Goal: Task Accomplishment & Management: Complete application form

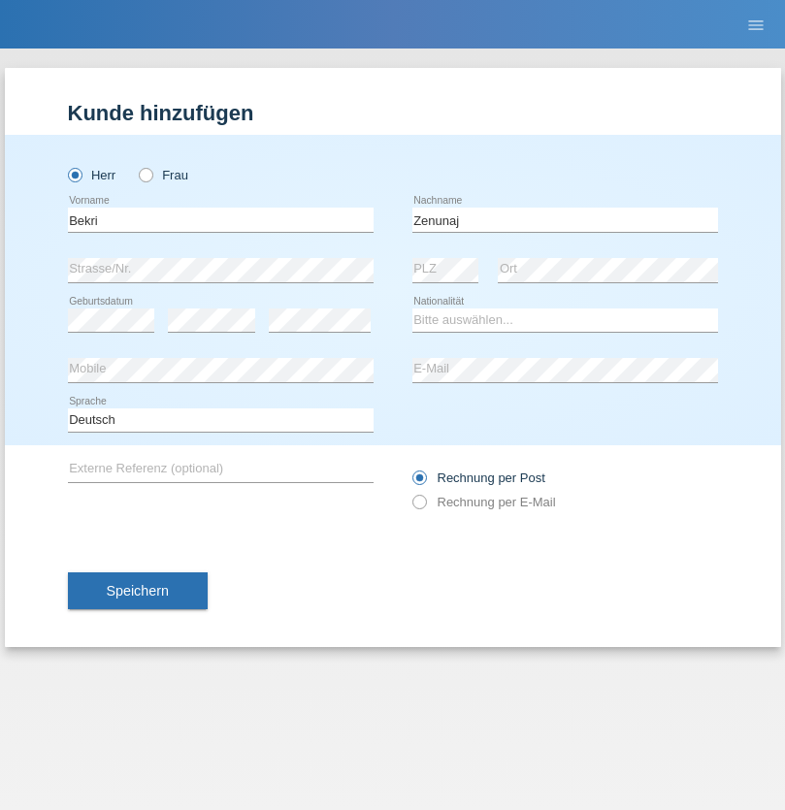
type input "Zenunaj"
select select "XK"
select select "C"
select select "29"
select select "09"
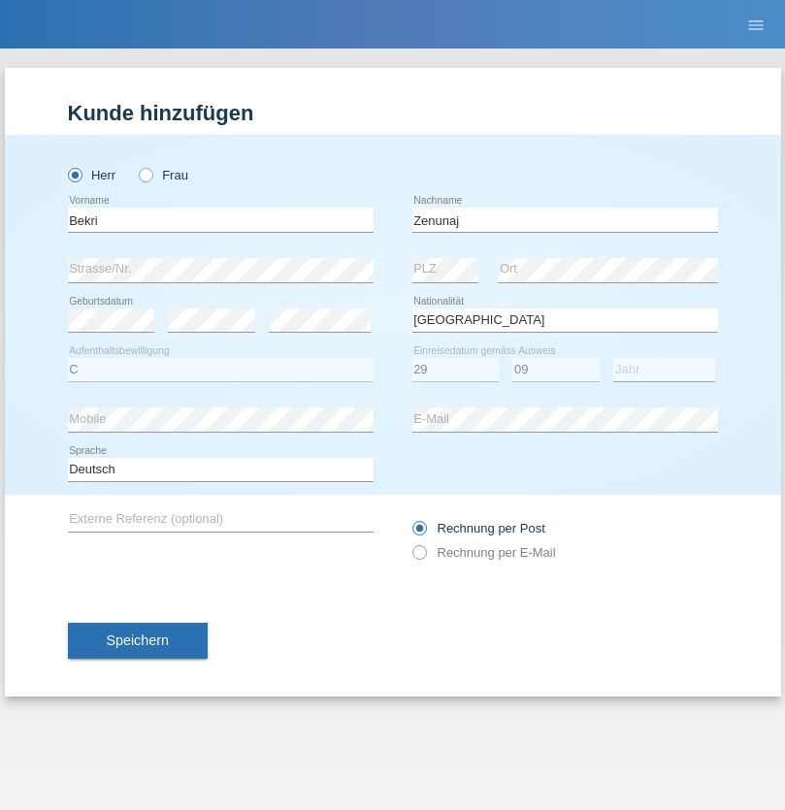
select select "1999"
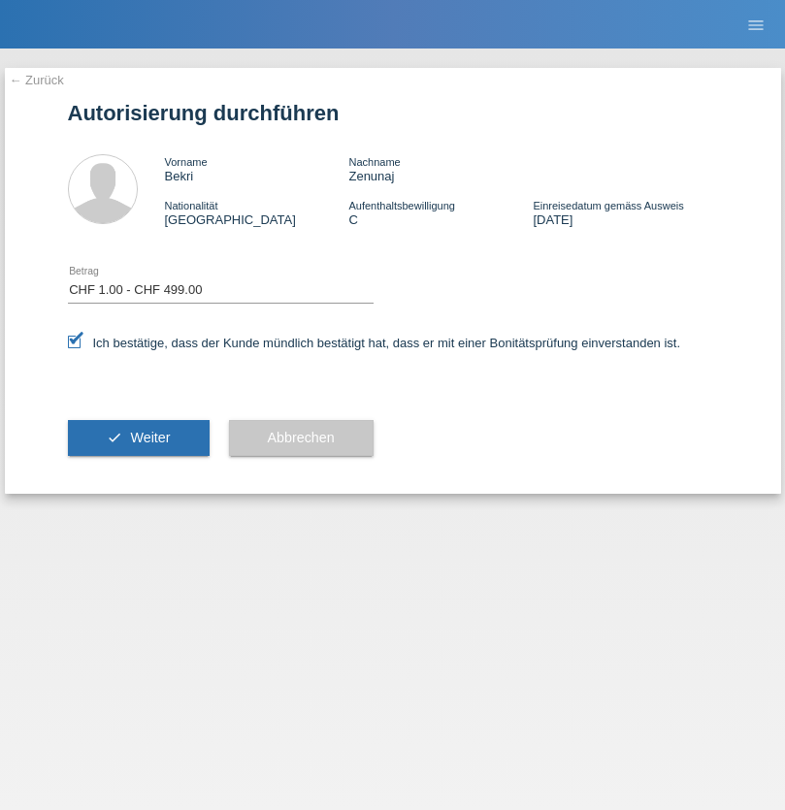
select select "1"
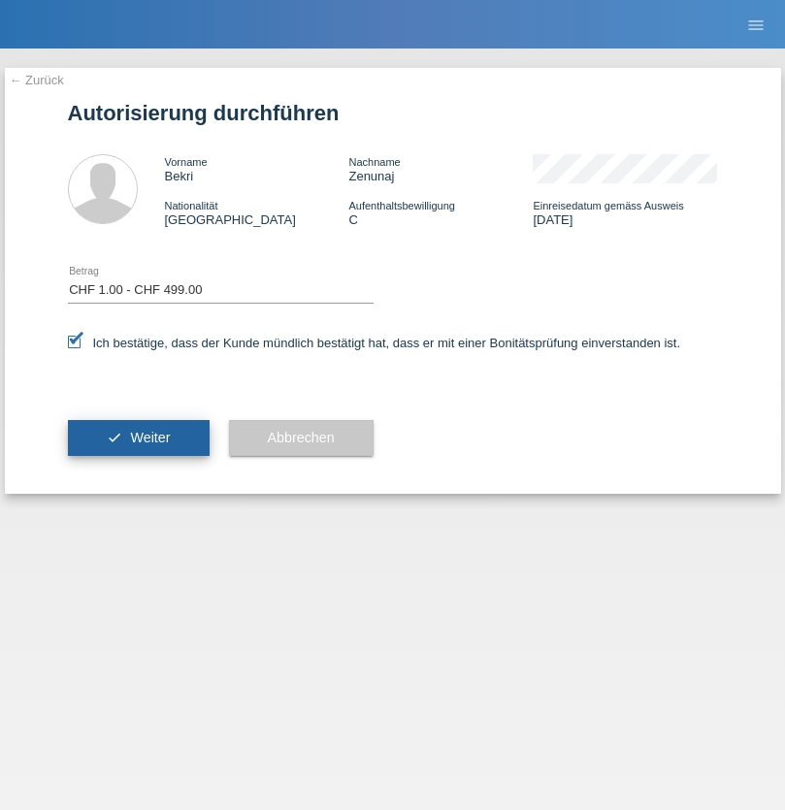
click at [138, 438] on span "Weiter" at bounding box center [150, 438] width 40 height 16
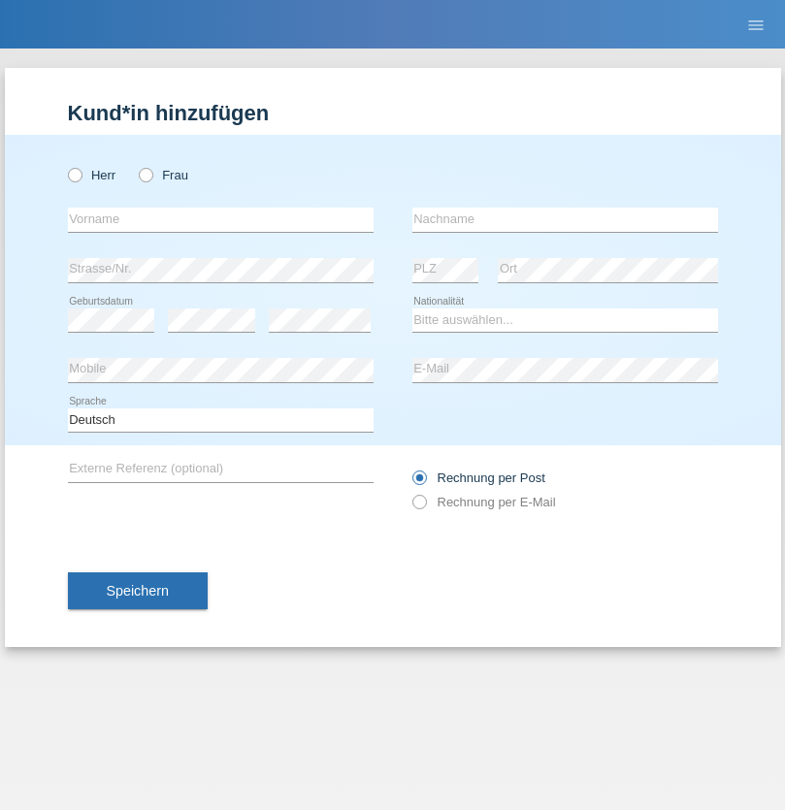
radio input "true"
click at [220, 219] on input "text" at bounding box center [221, 220] width 306 height 24
type input "Daniele"
click at [565, 219] on input "text" at bounding box center [565, 220] width 306 height 24
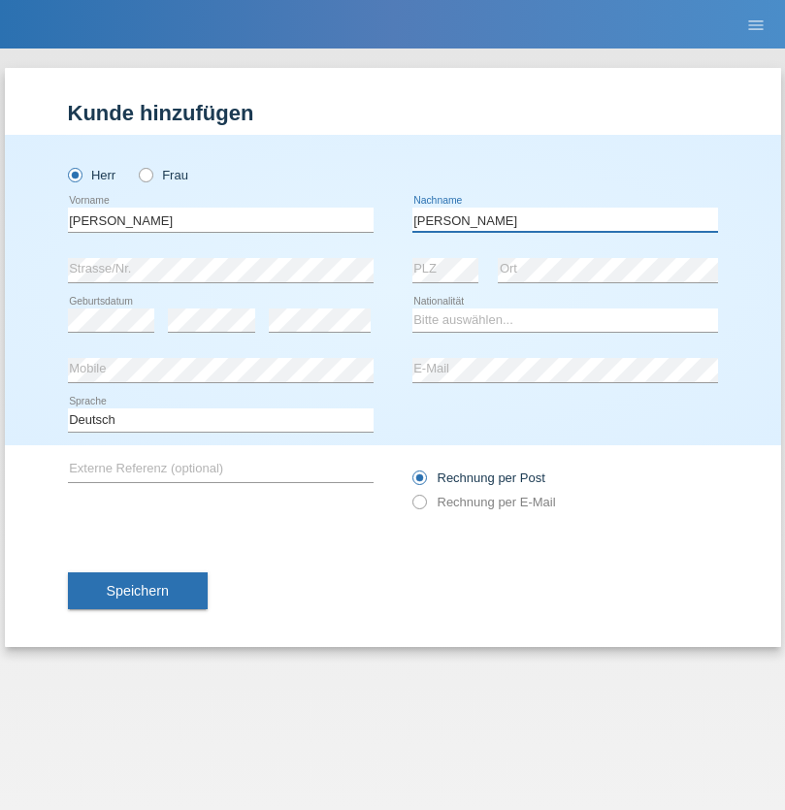
type input "Daniele"
select select "IT"
select select "C"
select select "22"
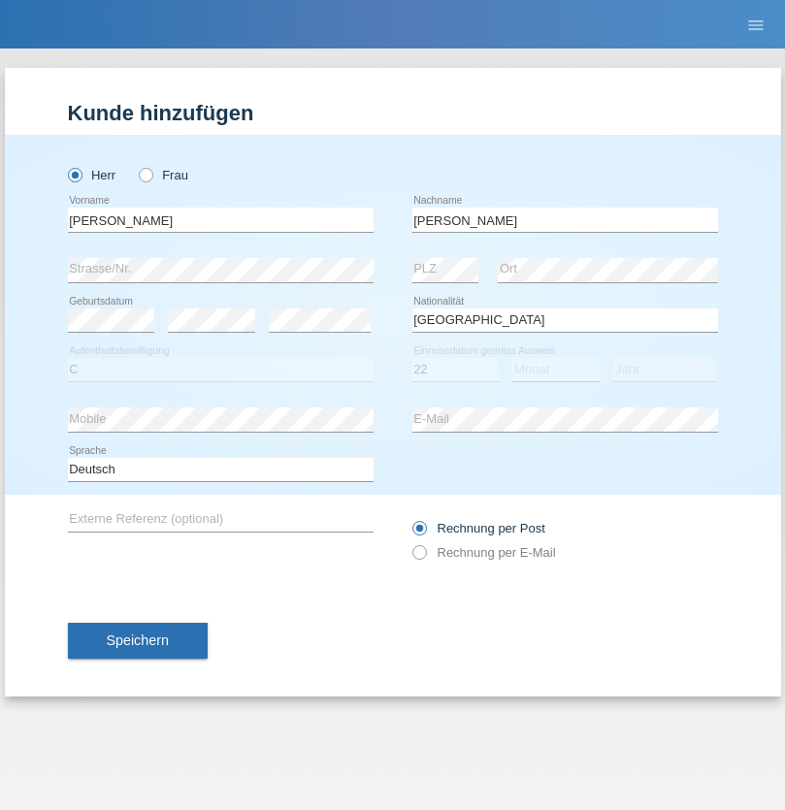
select select "06"
select select "1964"
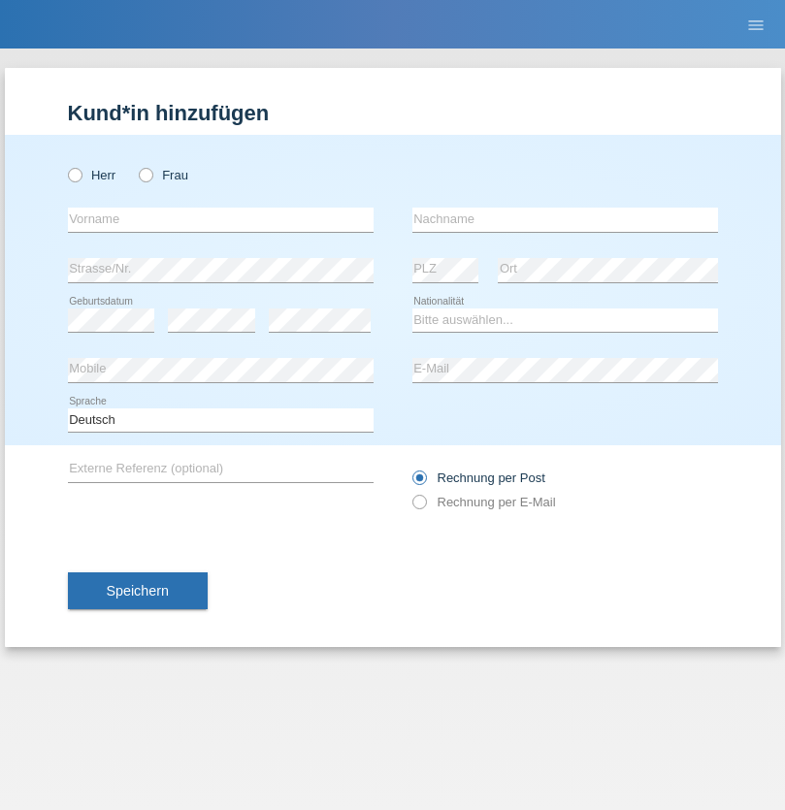
radio input "true"
click at [220, 219] on input "text" at bounding box center [221, 220] width 306 height 24
type input "Carnevale"
click at [565, 219] on input "text" at bounding box center [565, 220] width 306 height 24
type input "Alessio"
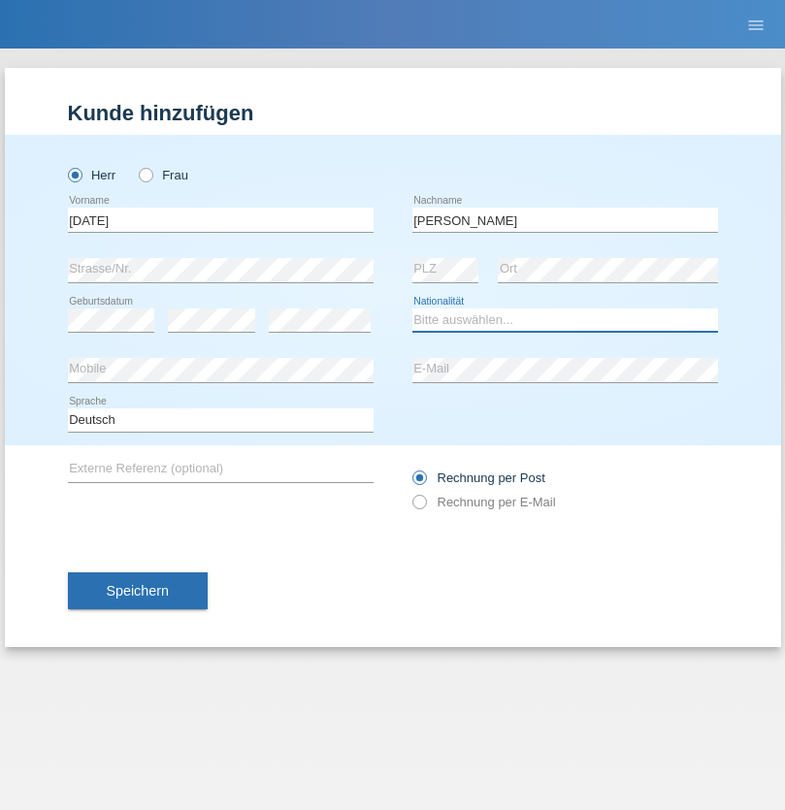
select select "IT"
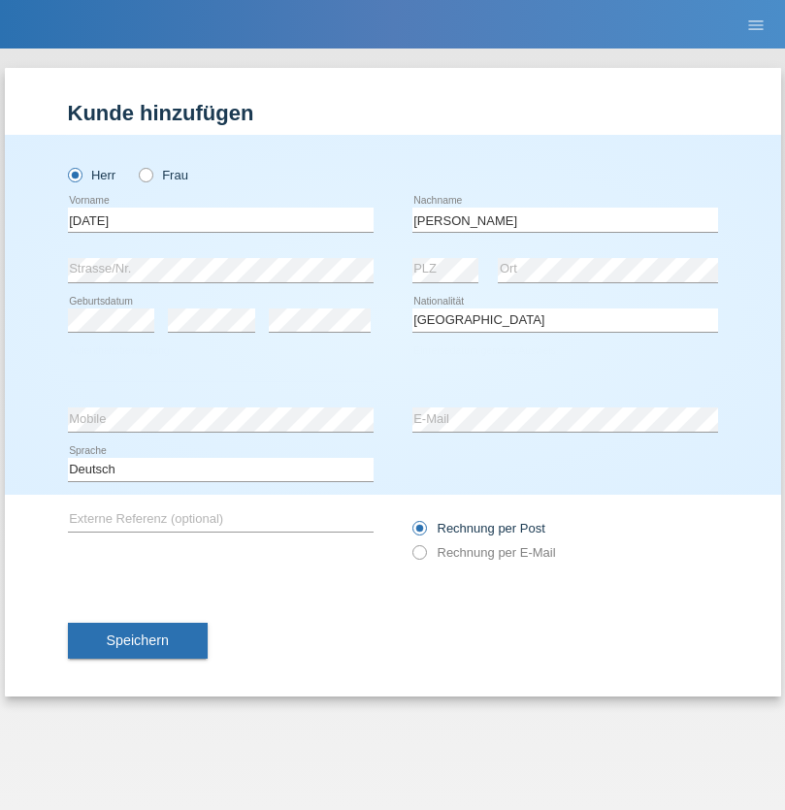
select select "C"
select select "01"
select select "05"
select select "2021"
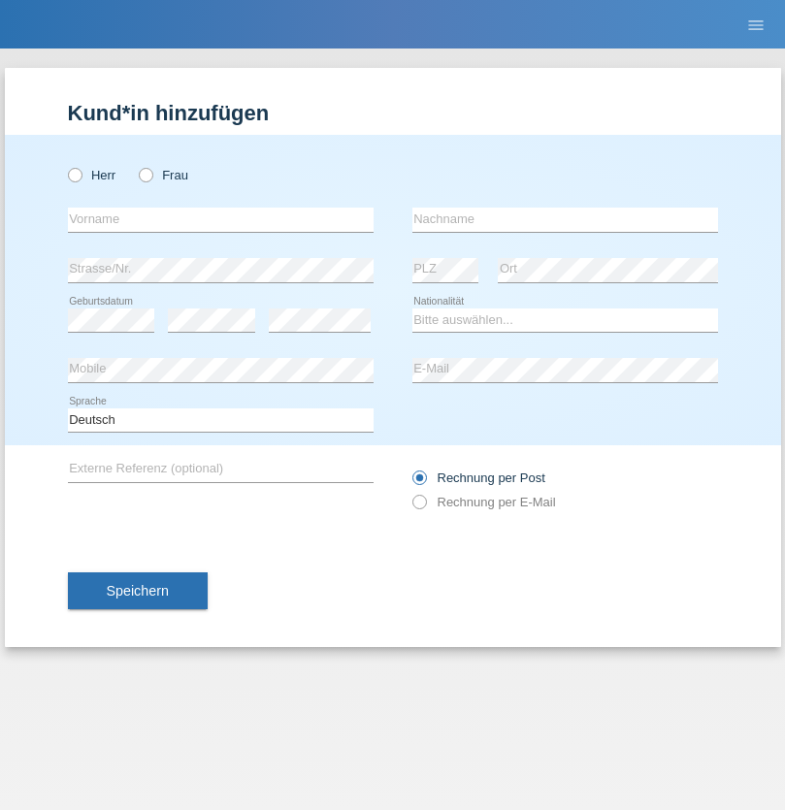
radio input "true"
click at [220, 219] on input "text" at bounding box center [221, 220] width 306 height 24
type input "Claudiu Marian"
click at [565, 219] on input "text" at bounding box center [565, 220] width 306 height 24
type input "Cislariu"
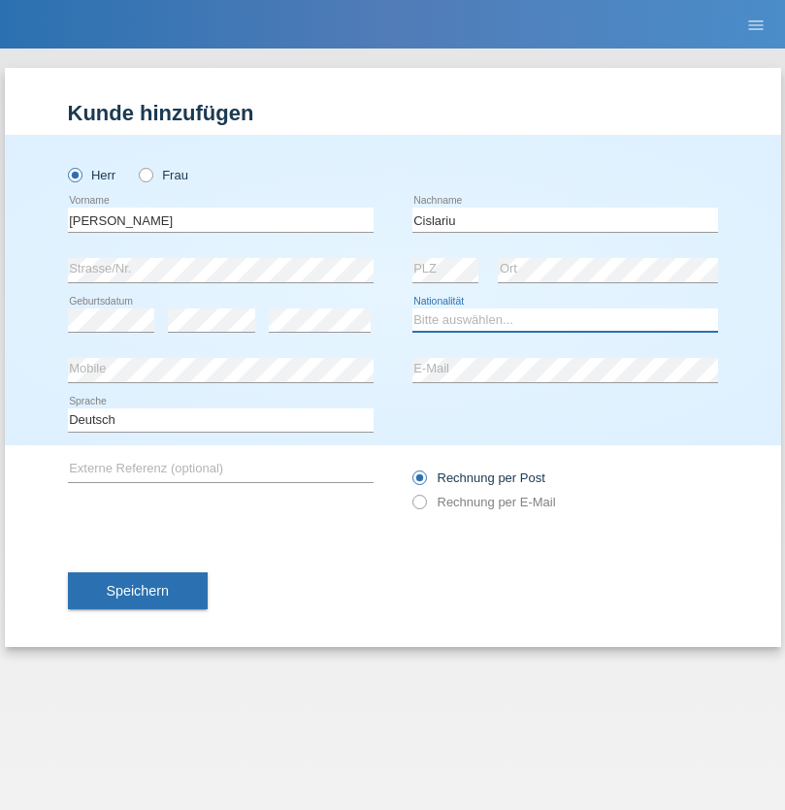
select select "CH"
radio input "true"
select select "CH"
radio input "true"
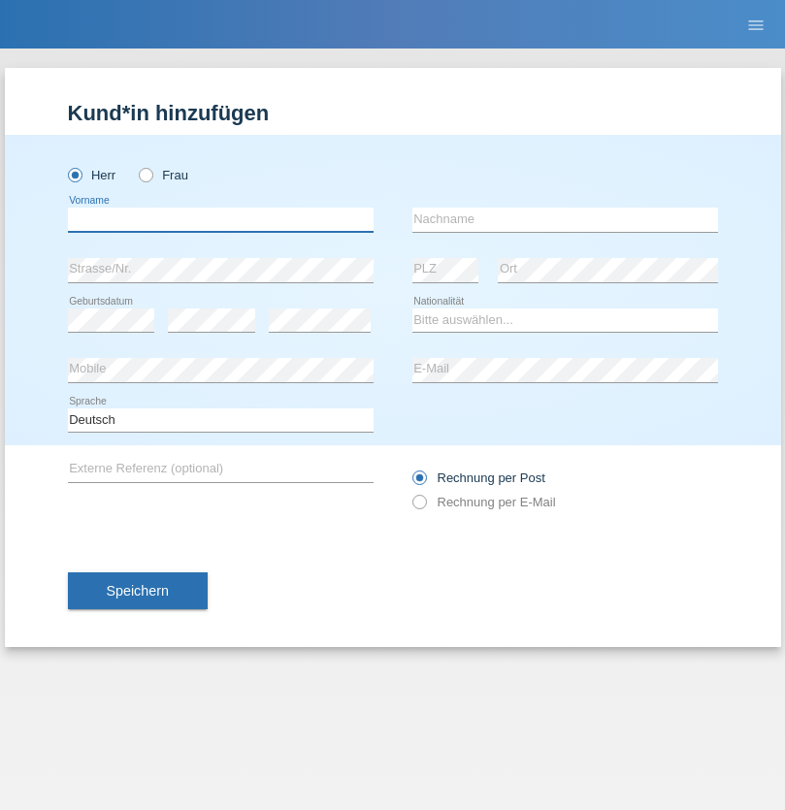
click at [220, 219] on input "text" at bounding box center [221, 220] width 306 height 24
type input "Zsolt"
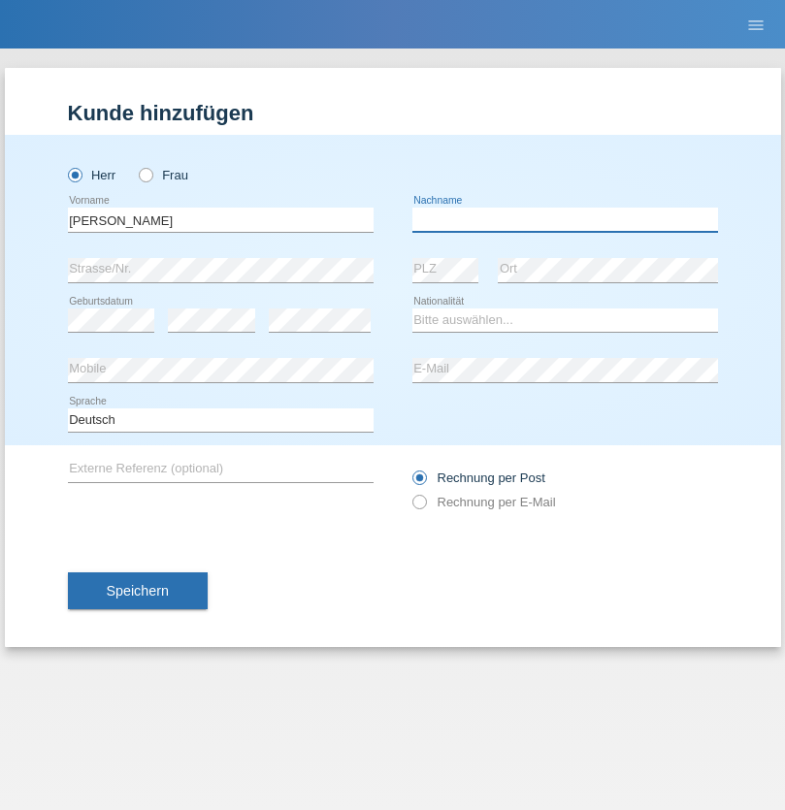
click at [565, 219] on input "text" at bounding box center [565, 220] width 306 height 24
type input "Kappelmayer"
select select "MG"
select select "C"
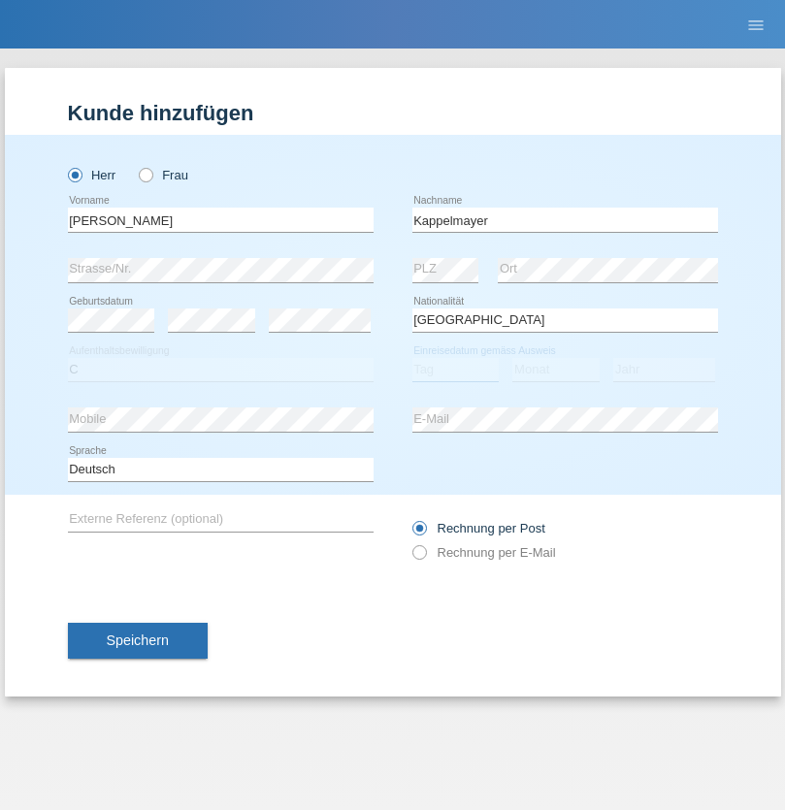
select select "30"
select select "08"
select select "2021"
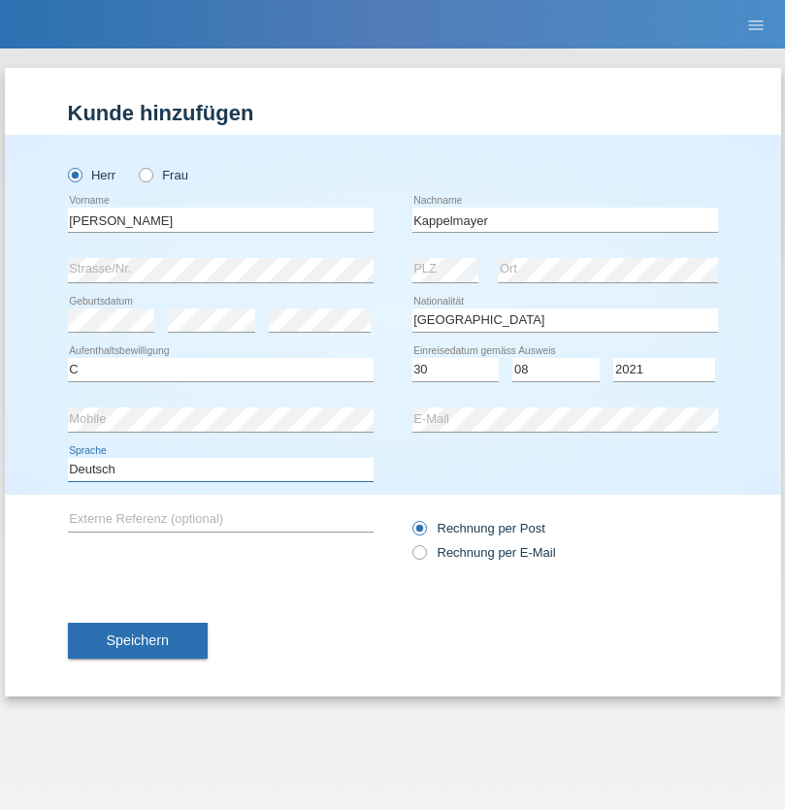
select select "en"
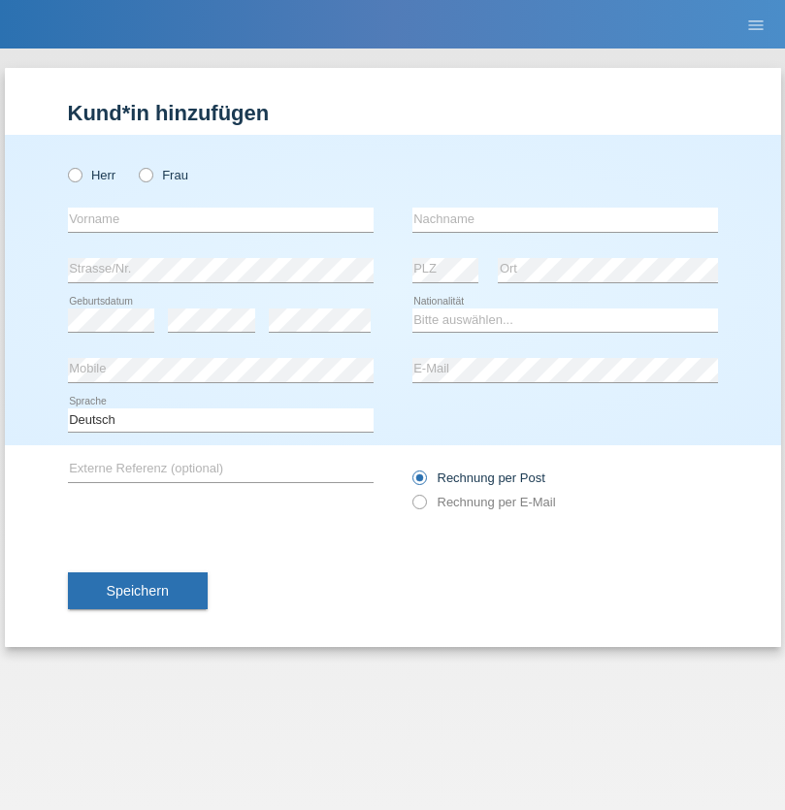
radio input "true"
click at [220, 219] on input "text" at bounding box center [221, 220] width 306 height 24
type input "firat"
click at [565, 219] on input "text" at bounding box center [565, 220] width 306 height 24
type input "kara"
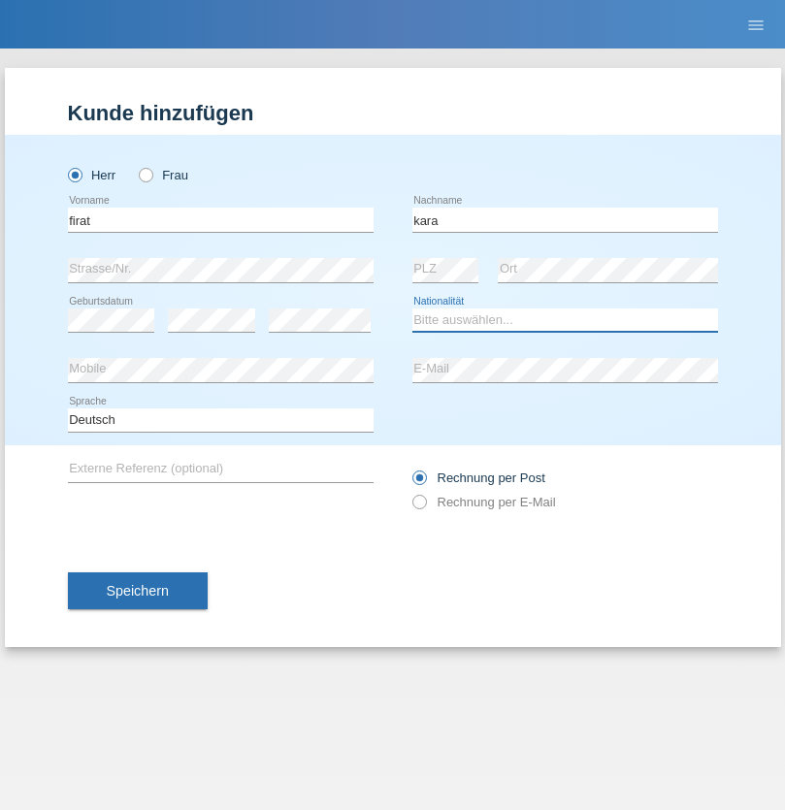
select select "CH"
radio input "true"
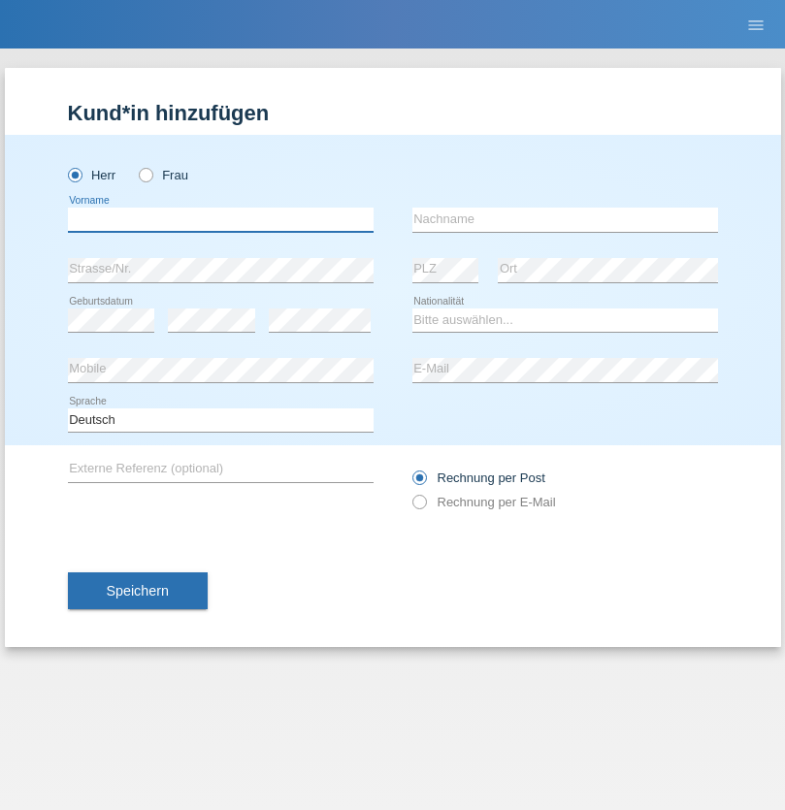
click at [220, 219] on input "text" at bounding box center [221, 220] width 306 height 24
type input "[PERSON_NAME]"
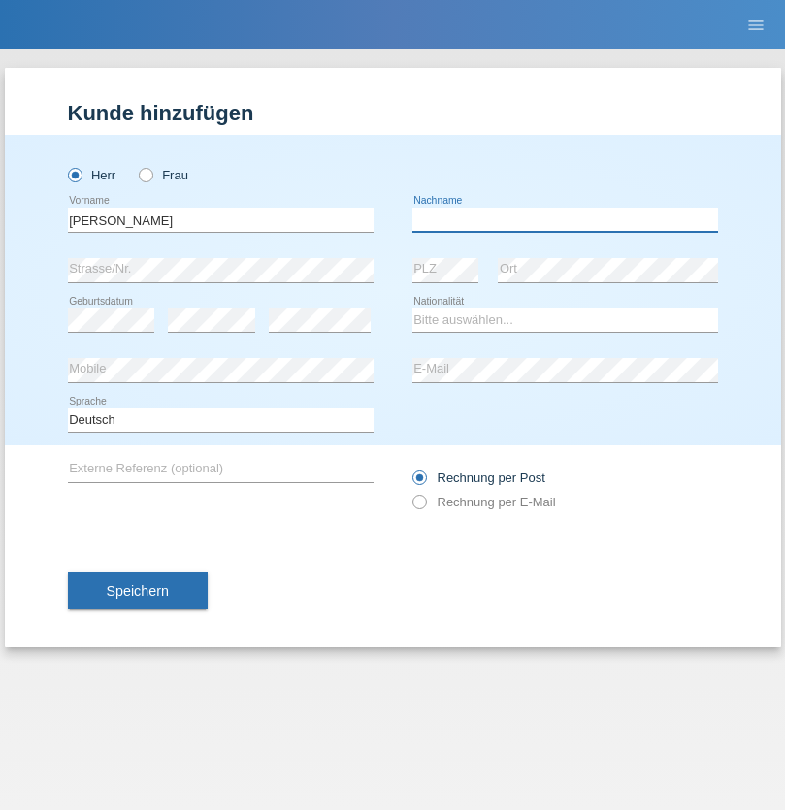
click at [565, 219] on input "text" at bounding box center [565, 220] width 306 height 24
type input "Panda nzinga"
select select "MN"
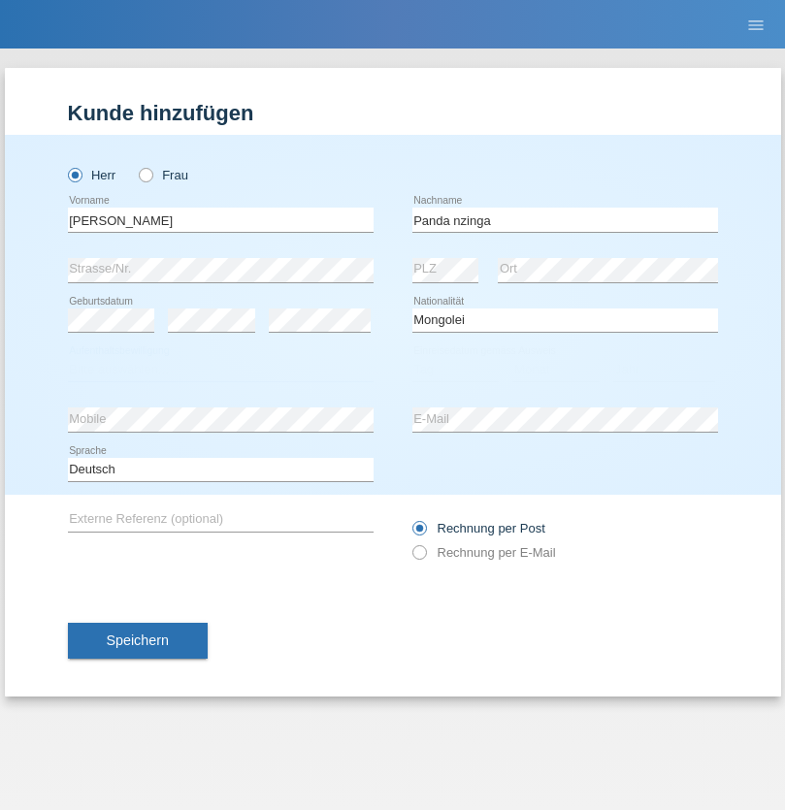
select select "C"
select select "28"
select select "11"
select select "2001"
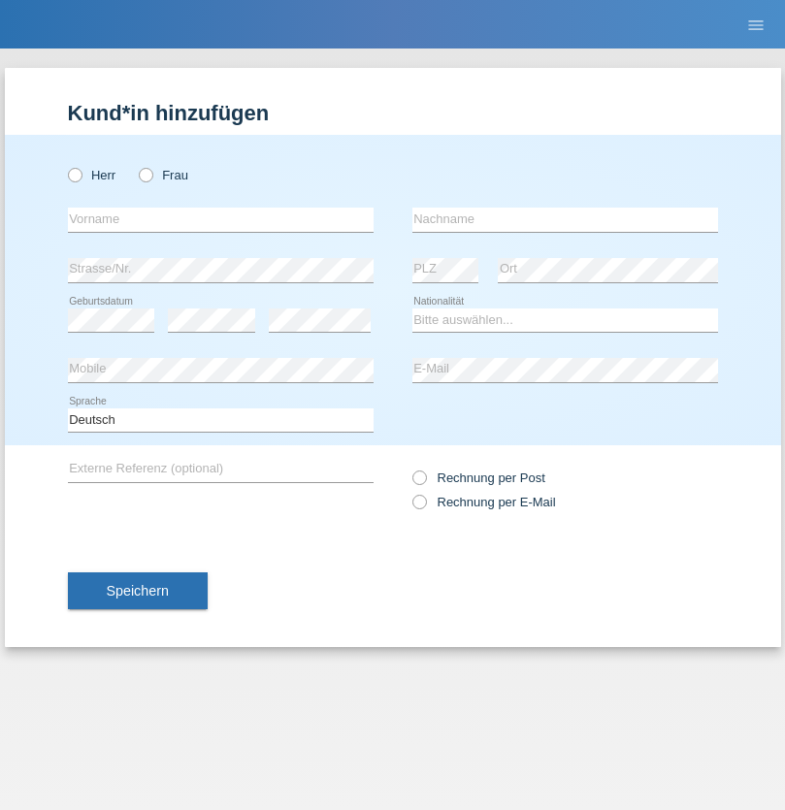
radio input "true"
select select "HU"
select select "C"
select select "30"
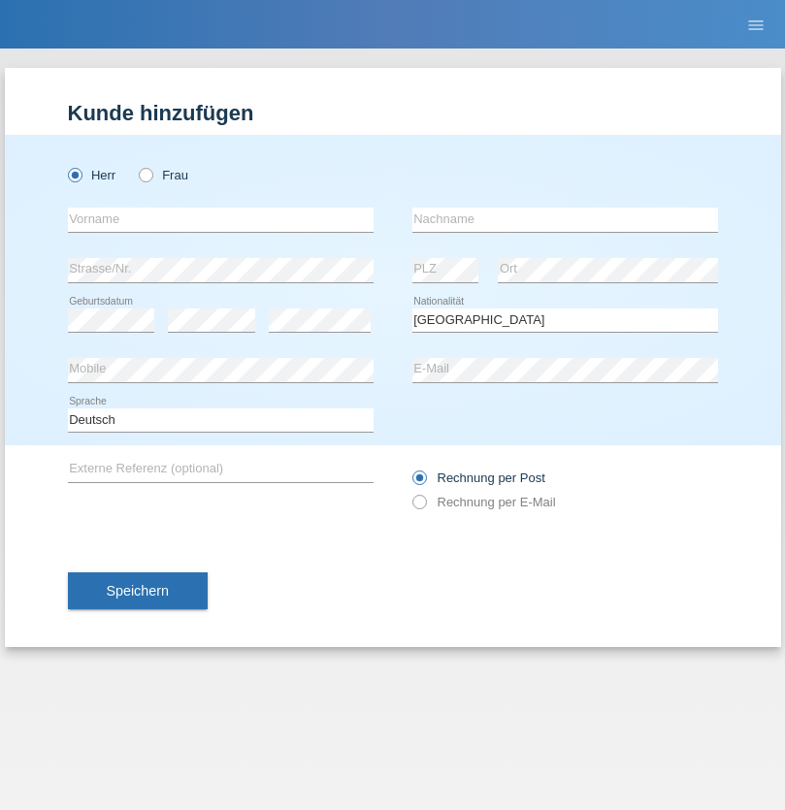
select select "10"
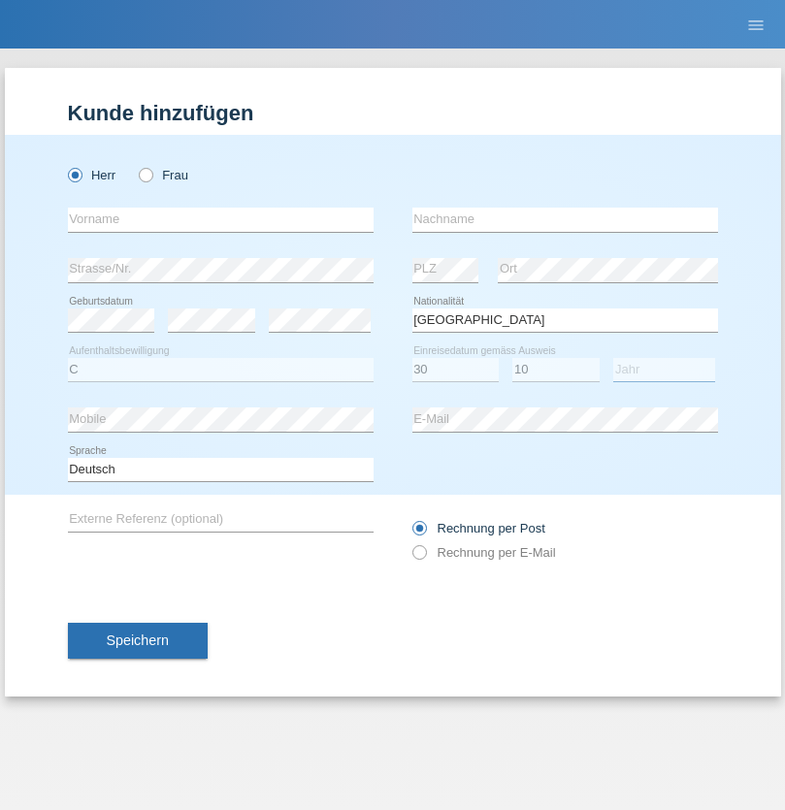
select select "2021"
